Goal: Find specific page/section: Find specific page/section

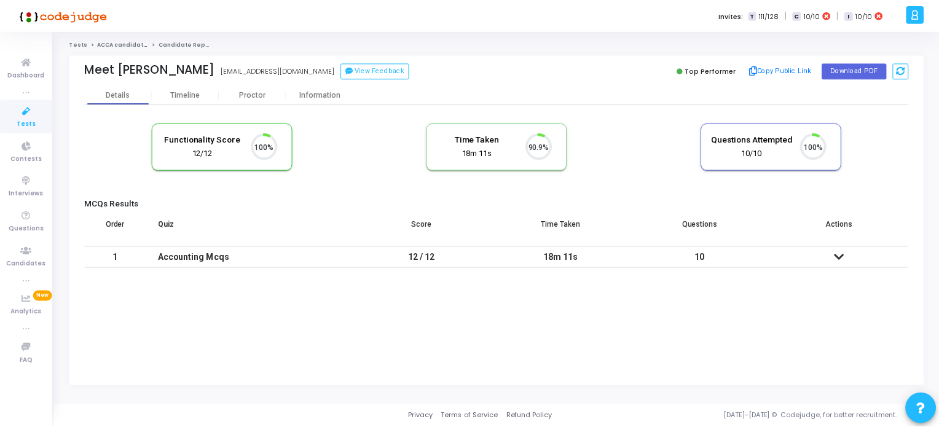
scroll to position [25, 31]
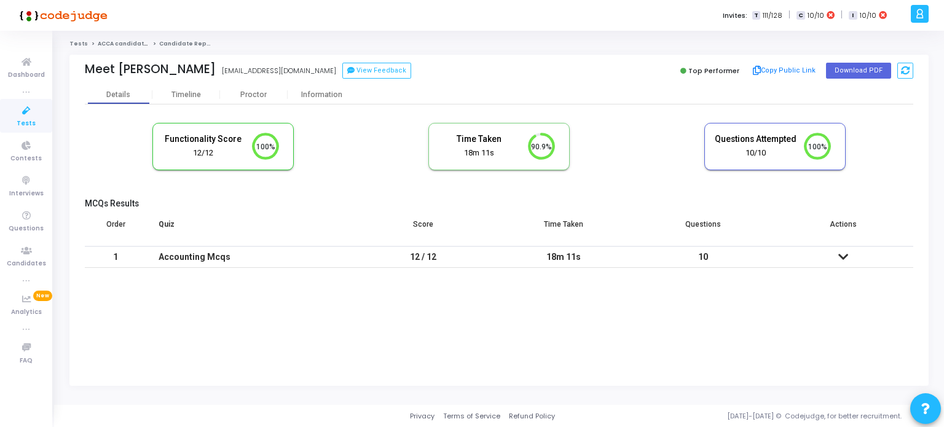
click at [24, 117] on icon at bounding box center [27, 110] width 26 height 15
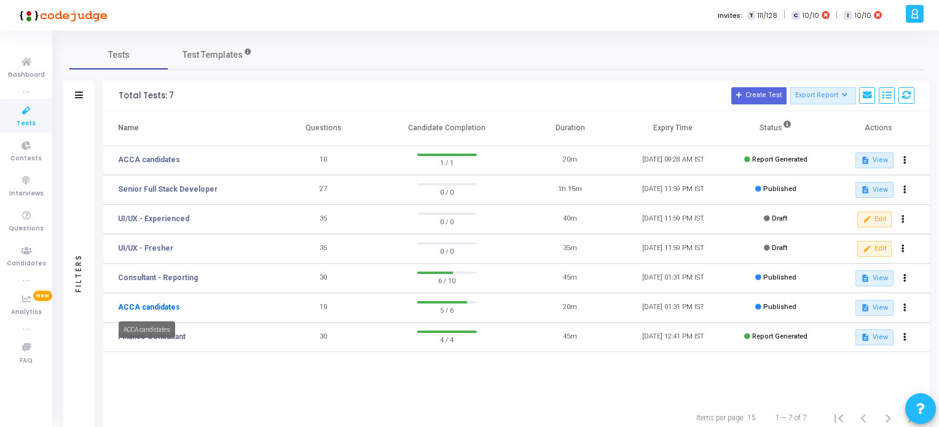
click at [167, 308] on link "ACCA candidates" at bounding box center [149, 307] width 62 height 11
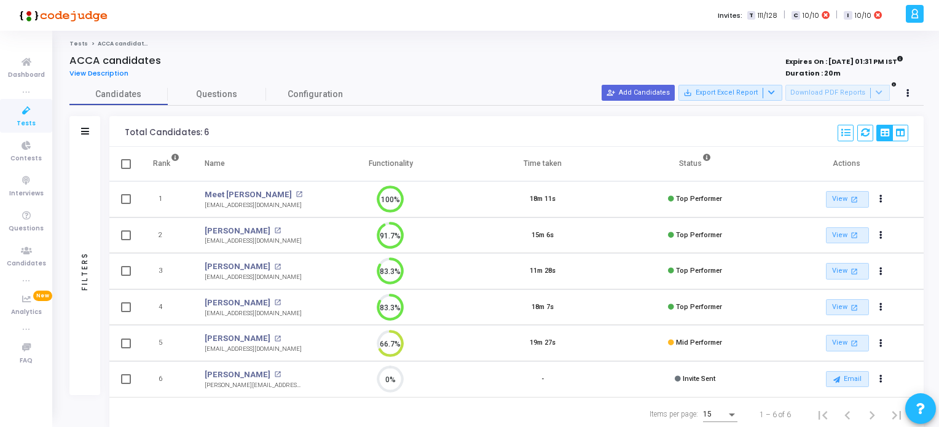
click at [22, 111] on icon at bounding box center [27, 110] width 26 height 15
